Goal: Complete application form: Complete application form

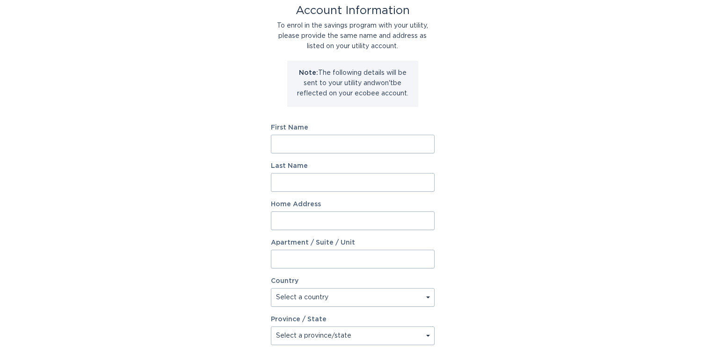
scroll to position [60, 0]
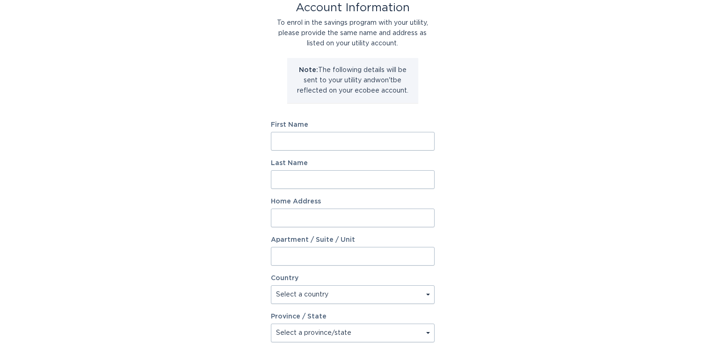
click at [323, 138] on input "First Name" at bounding box center [353, 141] width 164 height 19
type input "[PERSON_NAME]"
type input "[STREET_ADDRESS]"
select select "US"
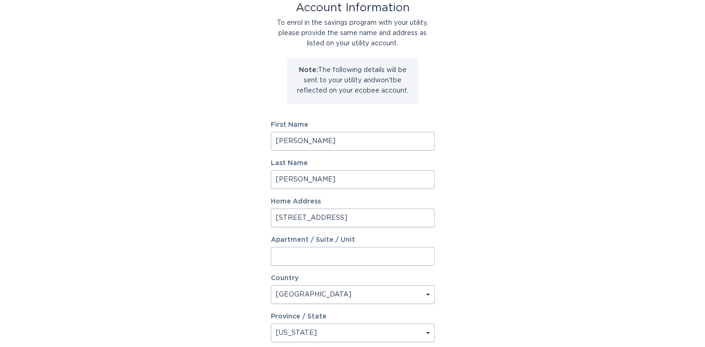
select select "[GEOGRAPHIC_DATA]"
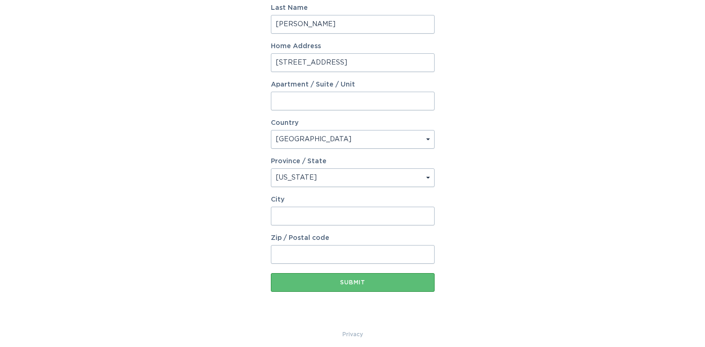
scroll to position [222, 0]
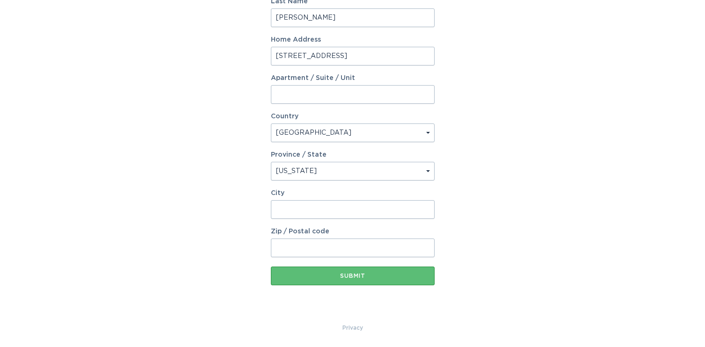
click at [300, 215] on input "City" at bounding box center [353, 209] width 164 height 19
type input "[GEOGRAPHIC_DATA]"
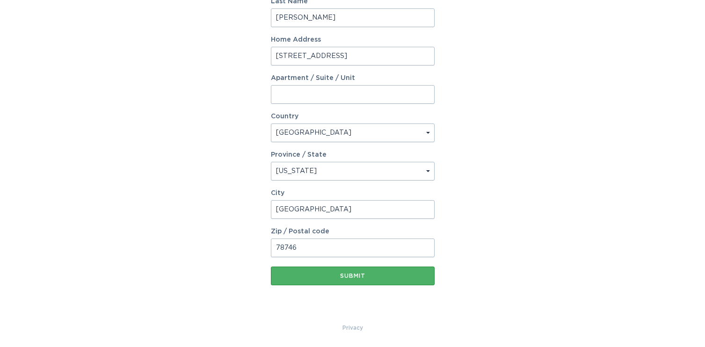
type input "78746"
click at [356, 274] on div "Submit" at bounding box center [353, 276] width 154 height 6
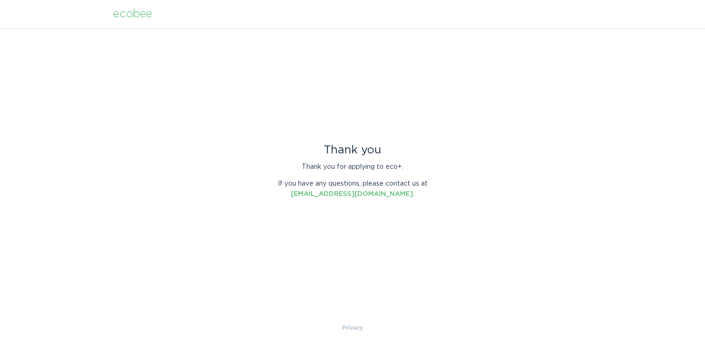
scroll to position [0, 0]
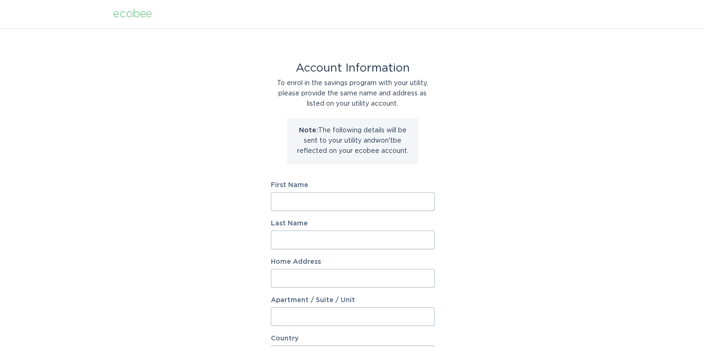
click at [332, 198] on input "First Name" at bounding box center [353, 201] width 164 height 19
type input "[PERSON_NAME]"
type input "[STREET_ADDRESS]"
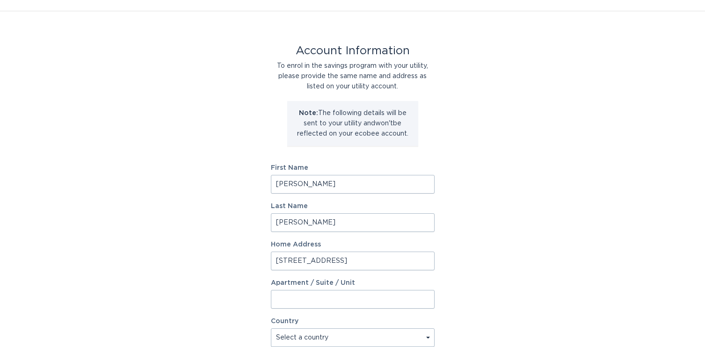
select select "US"
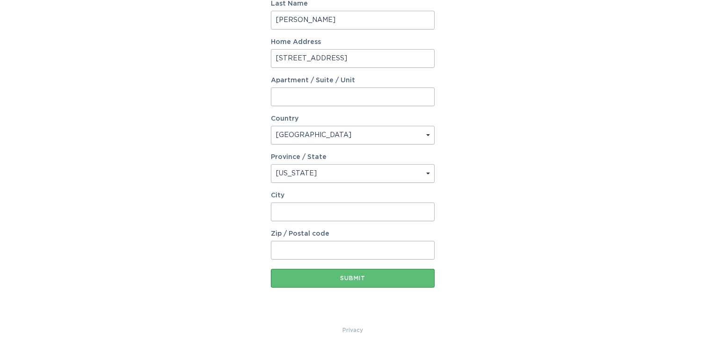
select select "[GEOGRAPHIC_DATA]"
type input "[GEOGRAPHIC_DATA]"
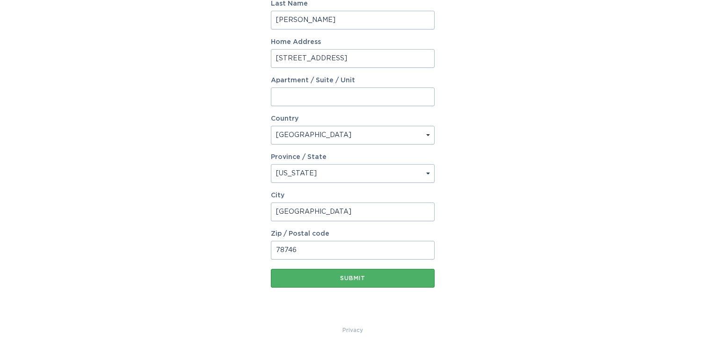
type input "78746"
click at [348, 280] on div "Submit" at bounding box center [353, 279] width 154 height 6
